Goal: Browse casually: Explore the website without a specific task or goal

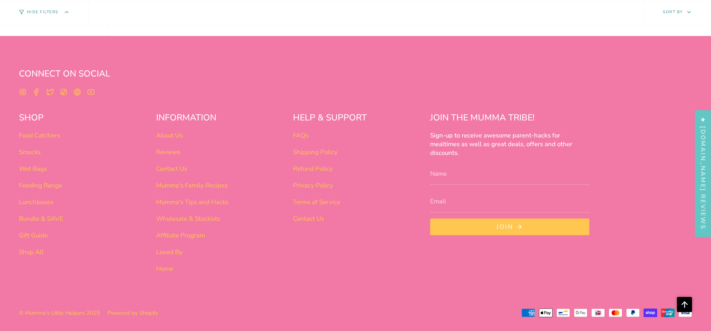
scroll to position [3532, 0]
